Goal: Check status: Check status

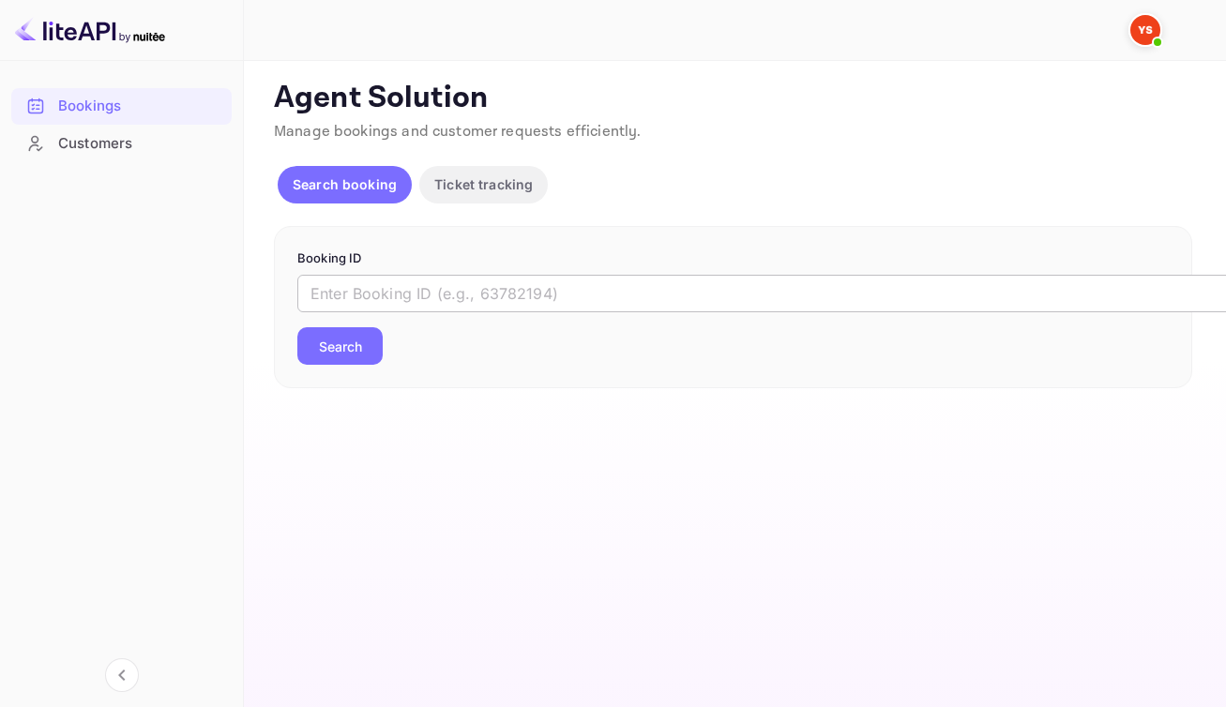
click at [626, 308] on input "text" at bounding box center [766, 294] width 938 height 38
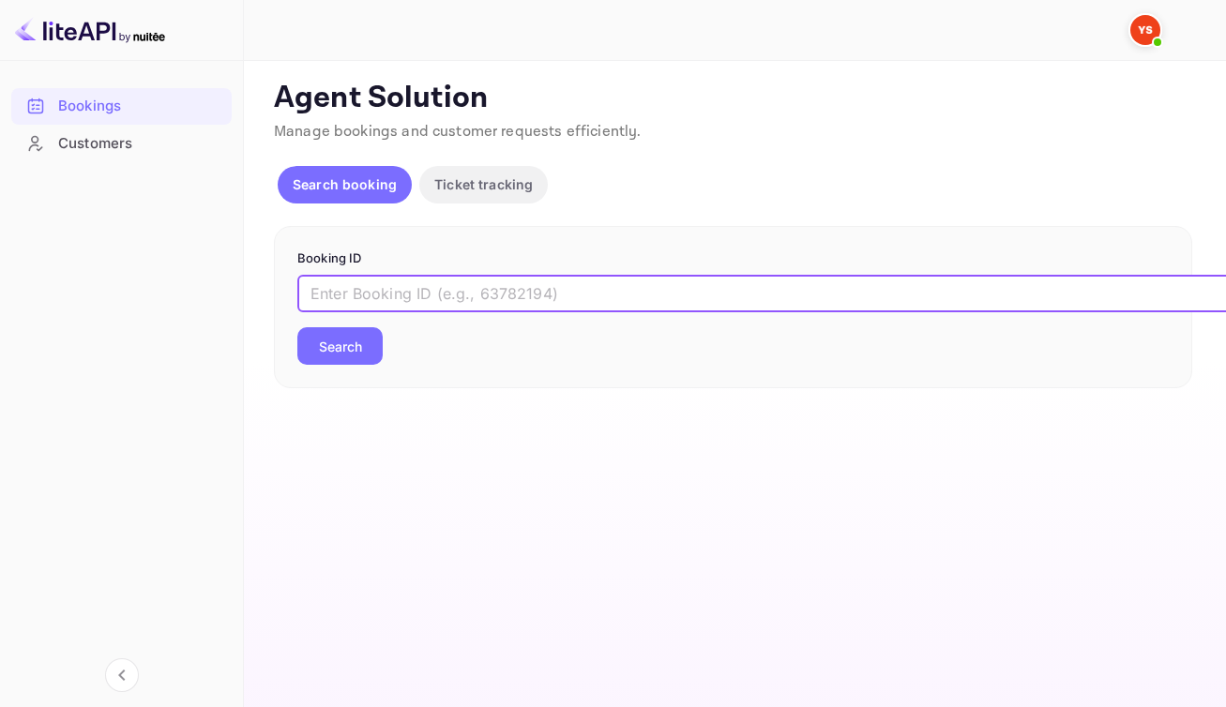
paste input "9592503"
type input "9592503"
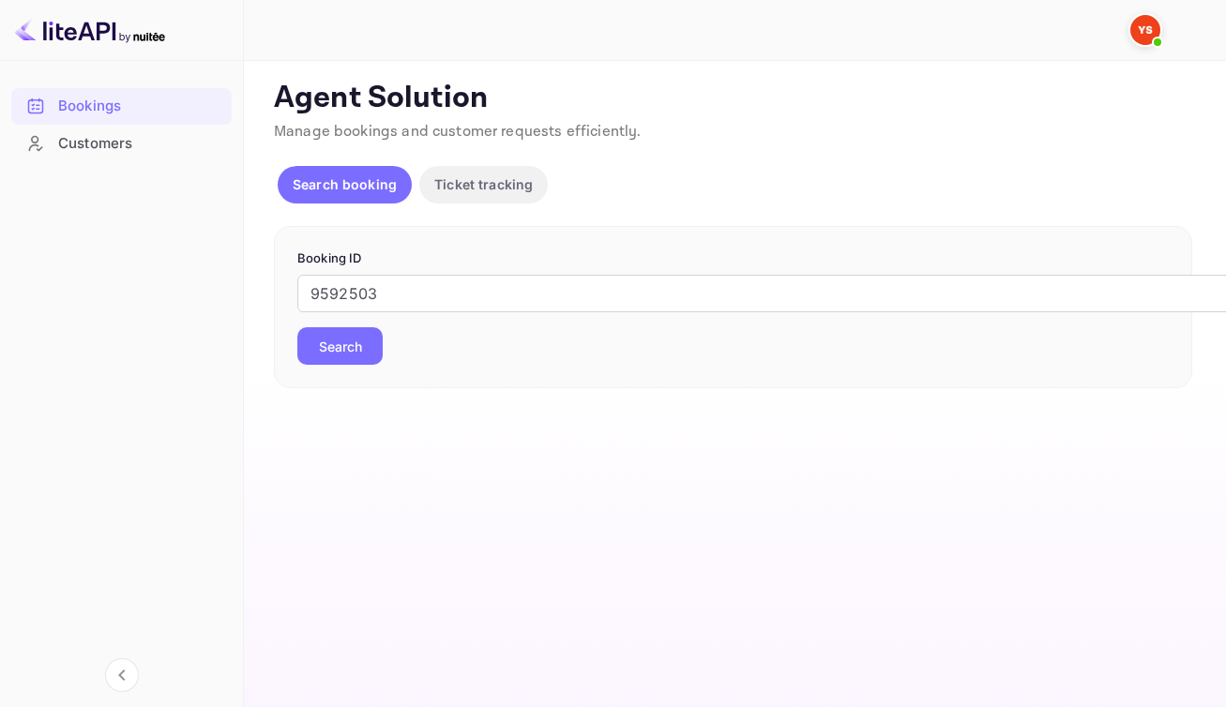
click at [362, 365] on button "Search" at bounding box center [339, 346] width 85 height 38
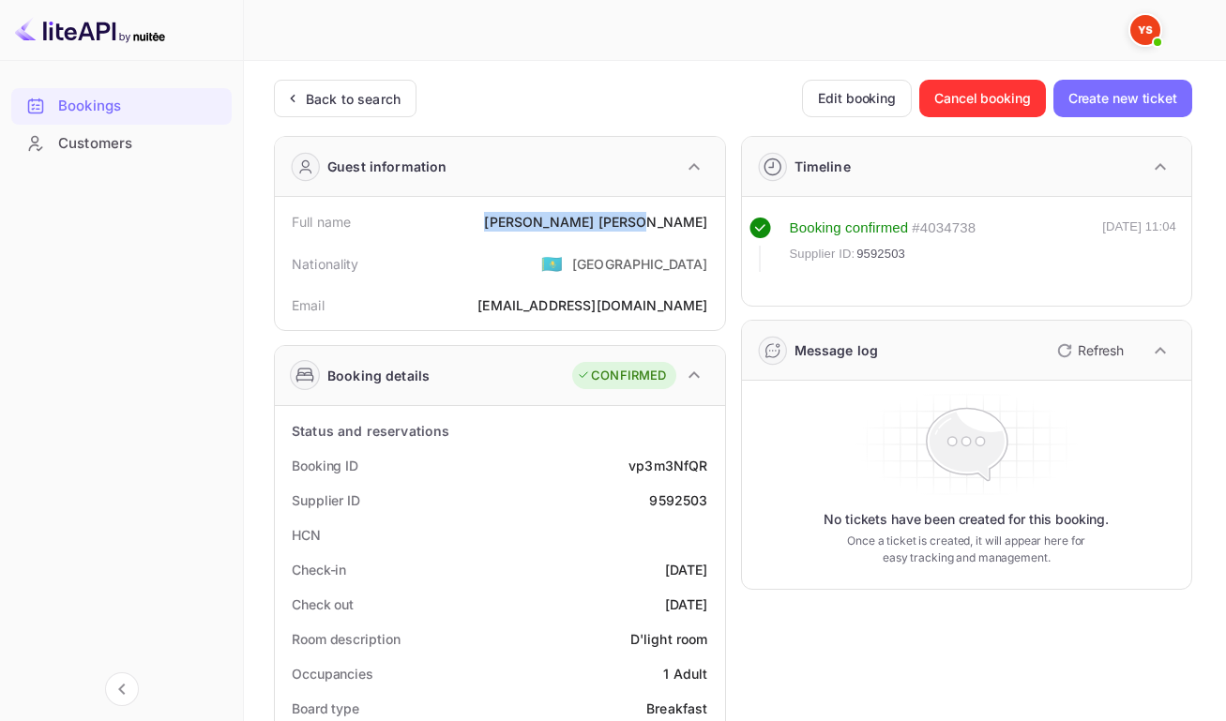
drag, startPoint x: 597, startPoint y: 227, endPoint x: 702, endPoint y: 230, distance: 105.1
click at [702, 230] on div "[PERSON_NAME]" at bounding box center [595, 222] width 223 height 20
copy div "[PERSON_NAME]"
click at [659, 475] on div "vp3m3NfQR" at bounding box center [667, 466] width 79 height 20
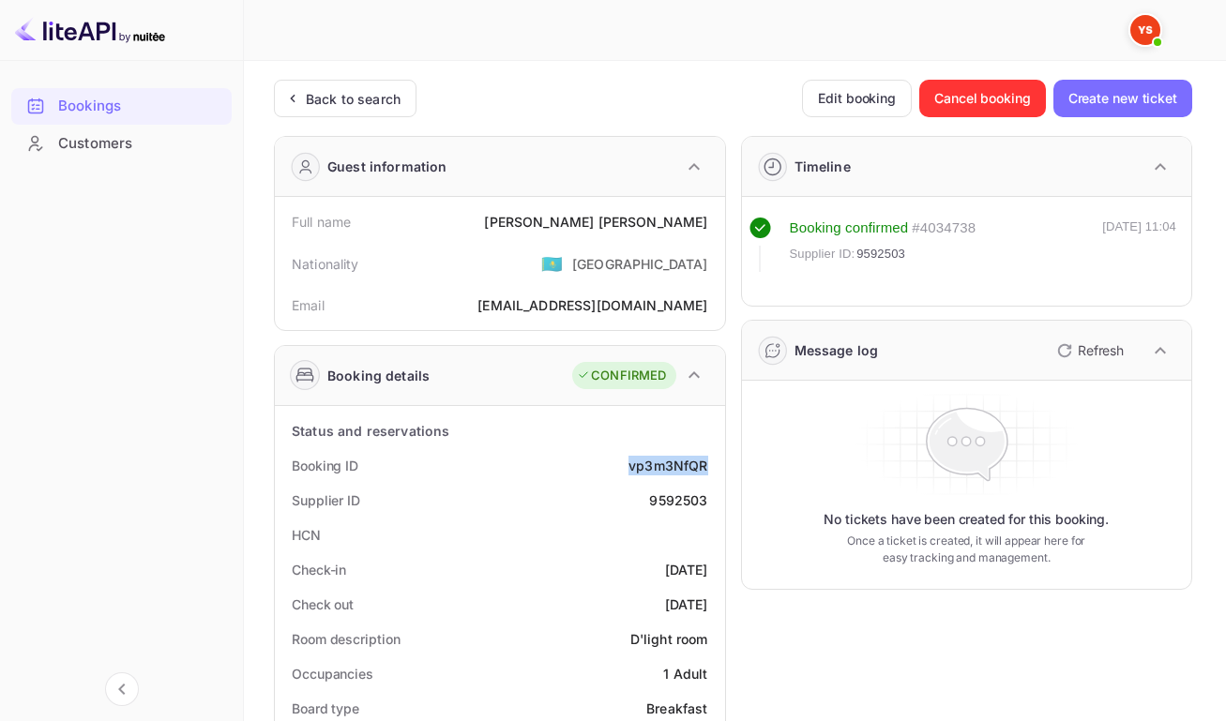
copy div "vp3m3NfQR"
click at [678, 510] on div "9592503" at bounding box center [678, 501] width 58 height 20
copy div "9592503"
